Goal: Task Accomplishment & Management: Use online tool/utility

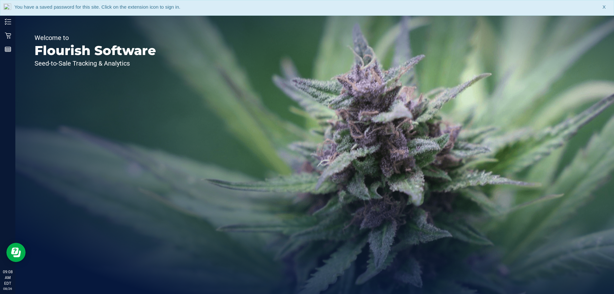
click at [83, 21] on div "Welcome to Flourish Software Seed-to-Sale Tracking & Analytics" at bounding box center [95, 154] width 160 height 278
click at [78, 12] on div "You have a saved password for this site. Click on the extension icon to sign in…" at bounding box center [307, 8] width 614 height 16
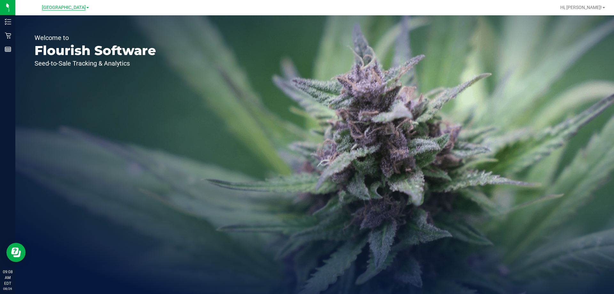
click at [78, 8] on span "[GEOGRAPHIC_DATA]" at bounding box center [64, 8] width 44 height 6
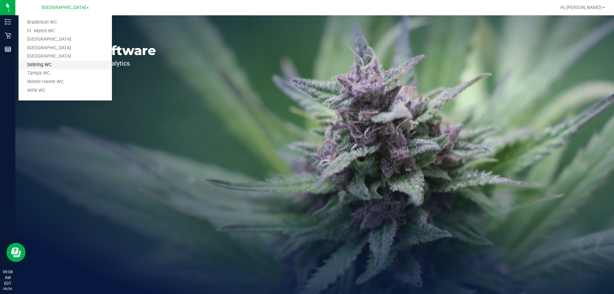
click at [58, 63] on link "Sebring WC" at bounding box center [65, 65] width 93 height 9
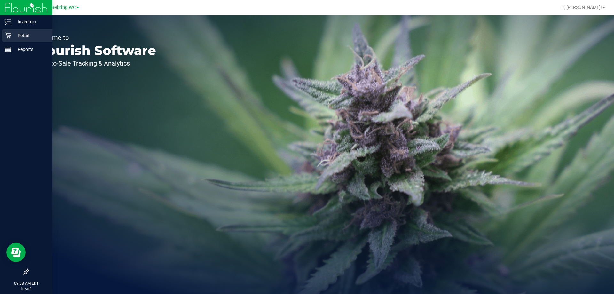
click at [7, 35] on icon at bounding box center [8, 36] width 6 height 6
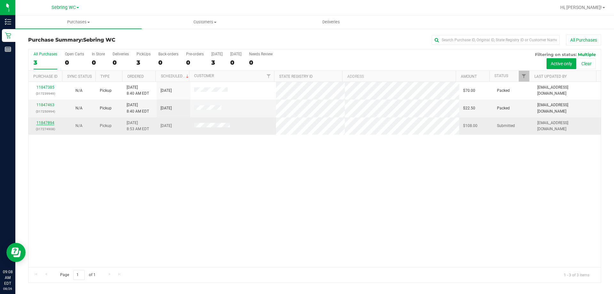
click at [46, 123] on link "11847894" at bounding box center [45, 123] width 18 height 4
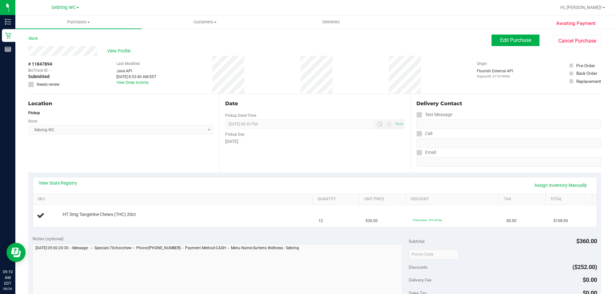
click at [204, 243] on div "Notes (optional)" at bounding box center [221, 271] width 376 height 72
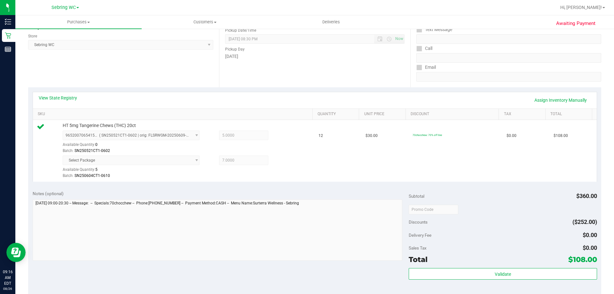
scroll to position [155, 0]
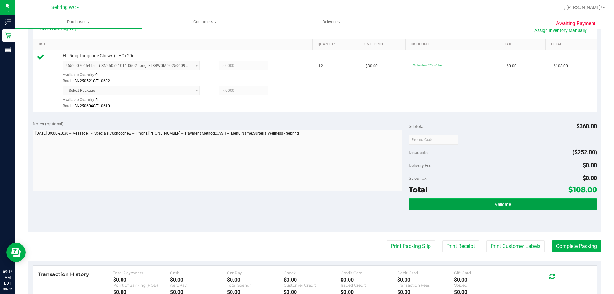
click at [454, 202] on button "Validate" at bounding box center [503, 204] width 188 height 12
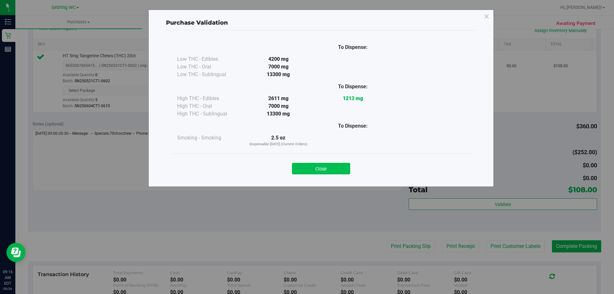
click at [337, 173] on button "Close" at bounding box center [321, 169] width 58 height 12
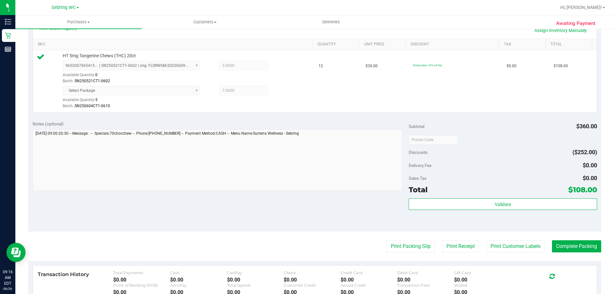
click at [402, 232] on purchase-details "Back Edit Purchase Cancel Purchase View Profile # 11847894 BioTrack ID: - Submi…" at bounding box center [314, 130] width 573 height 501
click at [407, 249] on button "Print Packing Slip" at bounding box center [410, 246] width 48 height 12
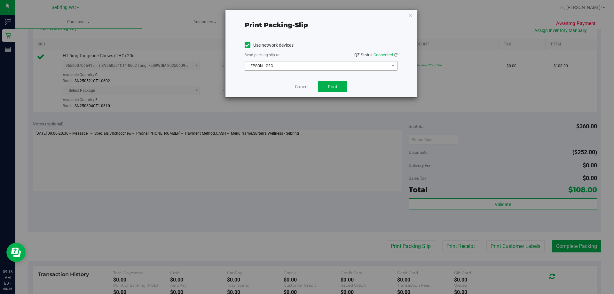
click at [316, 61] on span "EPSON - G2G" at bounding box center [317, 65] width 144 height 9
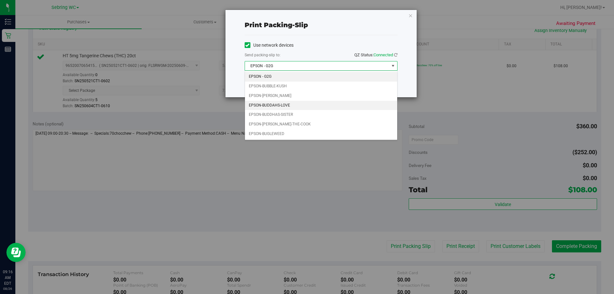
click at [302, 105] on li "EPSON-BUDDAHS-LOVE" at bounding box center [321, 106] width 152 height 10
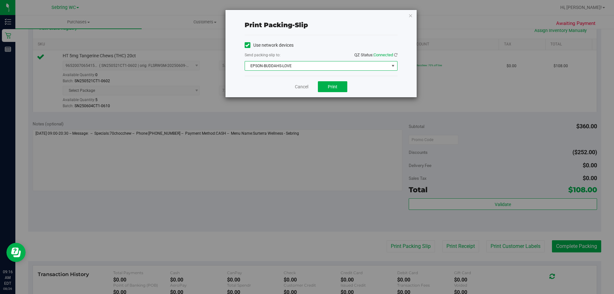
click at [308, 70] on span "EPSON-BUDDAHS-LOVE" at bounding box center [317, 65] width 144 height 9
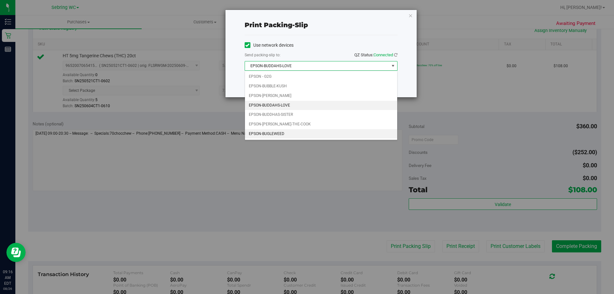
click at [256, 137] on li "EPSON-BUGLEWEED" at bounding box center [321, 134] width 152 height 10
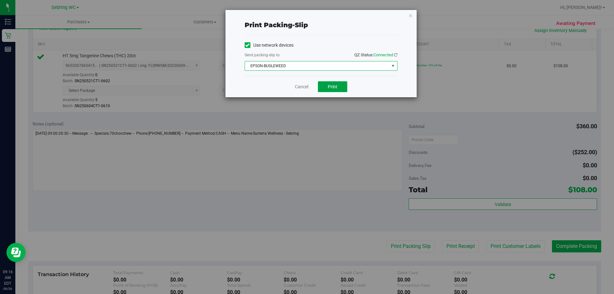
click at [324, 87] on button "Print" at bounding box center [332, 86] width 29 height 11
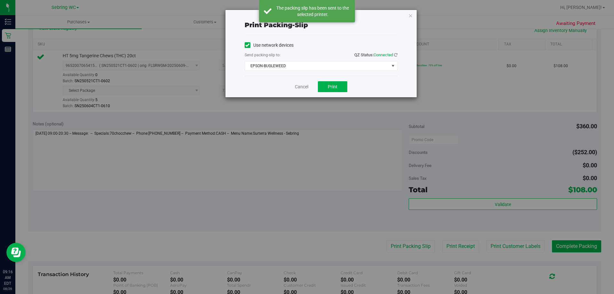
click at [306, 79] on div "Cancel Print" at bounding box center [321, 86] width 153 height 21
click at [305, 91] on div "Cancel Print" at bounding box center [321, 86] width 153 height 21
click at [300, 84] on link "Cancel" at bounding box center [301, 86] width 13 height 7
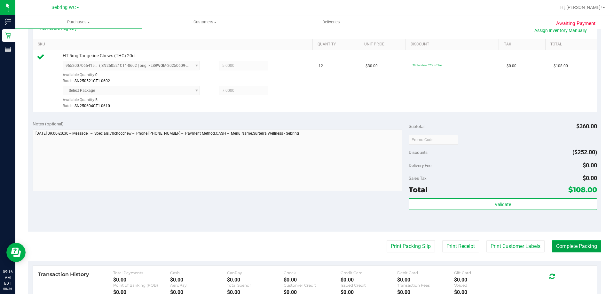
click at [586, 243] on button "Complete Packing" at bounding box center [576, 246] width 49 height 12
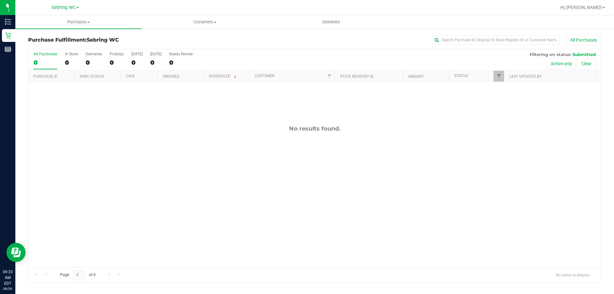
click at [36, 59] on div "0" at bounding box center [46, 62] width 24 height 7
click at [0, 0] on input "All Purchases 0" at bounding box center [0, 0] width 0 height 0
click at [38, 60] on div "0" at bounding box center [46, 62] width 24 height 7
click at [0, 0] on input "All Purchases 0" at bounding box center [0, 0] width 0 height 0
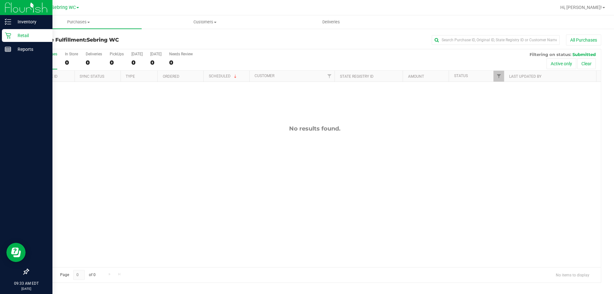
click at [2, 33] on link "Retail" at bounding box center [26, 36] width 52 height 14
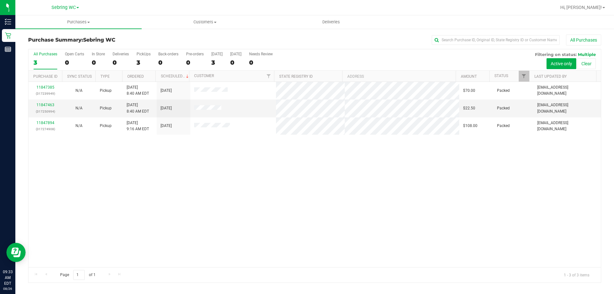
click at [198, 166] on div "11847385 (317239949) N/A Pickup [DATE] 8:40 AM EDT 8/26/2025 $70.00 Packed [EMA…" at bounding box center [314, 174] width 572 height 185
